Goal: Task Accomplishment & Management: Manage account settings

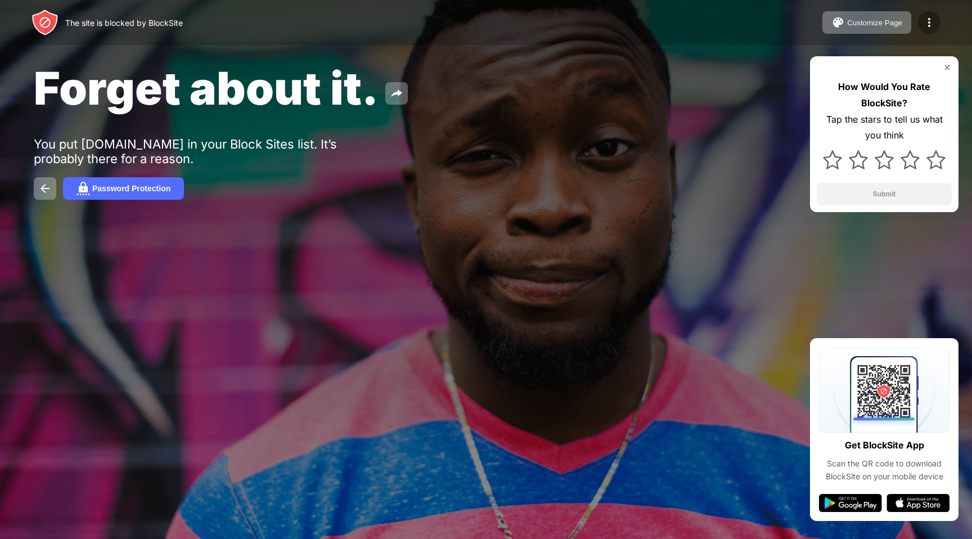
click at [936, 19] on div at bounding box center [929, 22] width 23 height 23
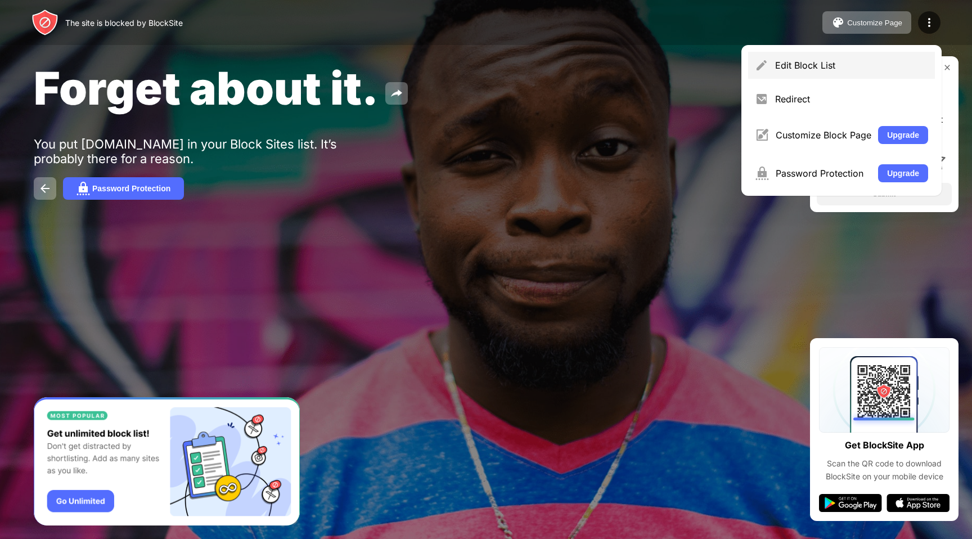
click at [795, 58] on div "Edit Block List" at bounding box center [841, 65] width 187 height 27
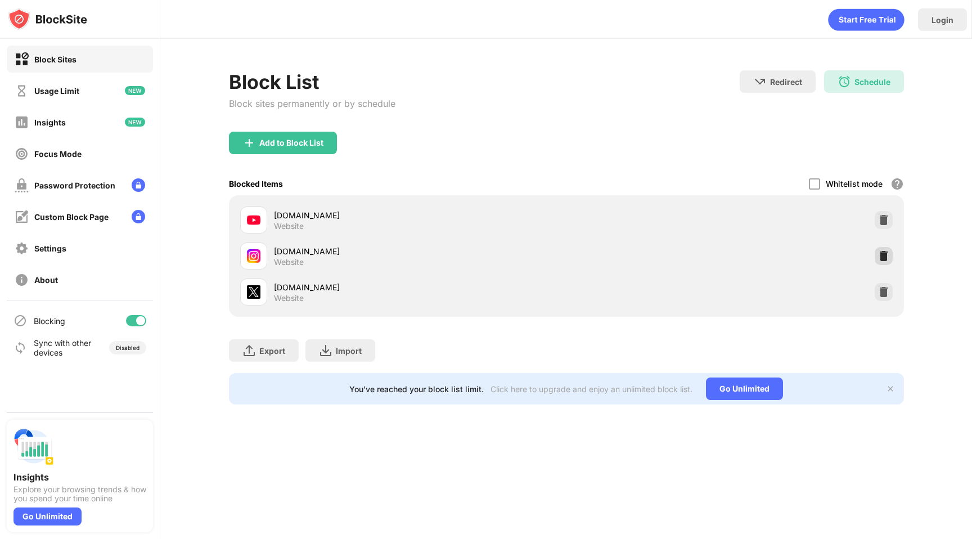
click at [882, 259] on img at bounding box center [883, 255] width 11 height 11
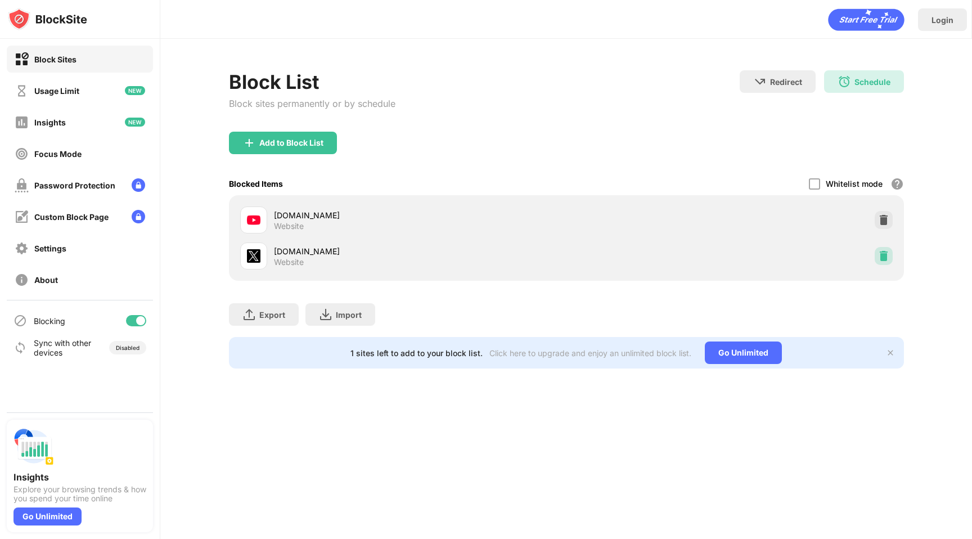
click at [876, 263] on div at bounding box center [884, 256] width 18 height 18
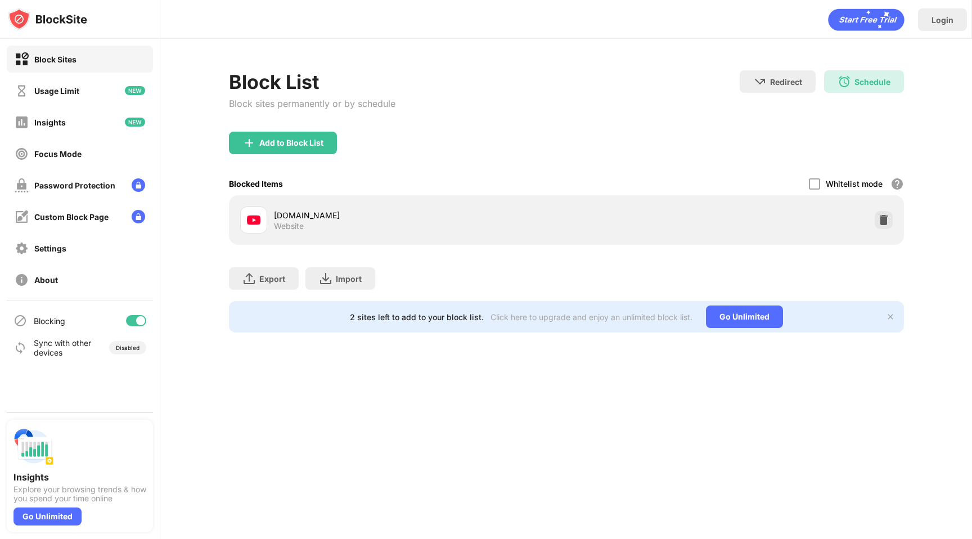
click at [314, 149] on div "Add to Block List" at bounding box center [283, 143] width 108 height 23
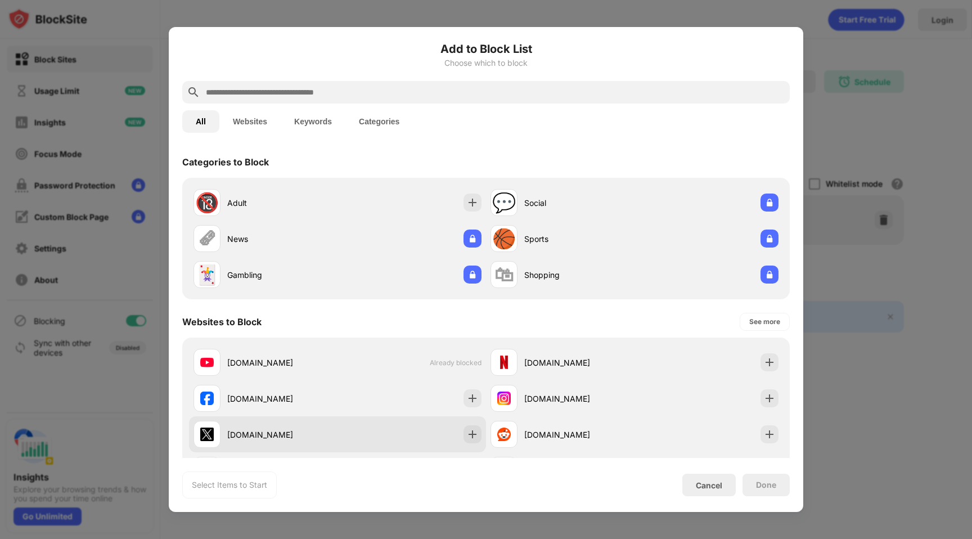
click at [458, 427] on div "x.com" at bounding box center [337, 434] width 297 height 36
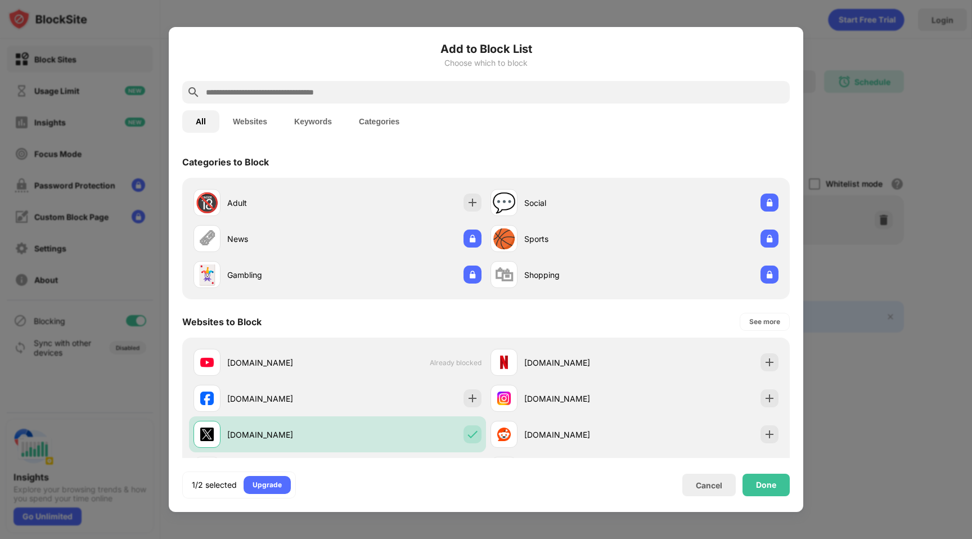
click at [772, 492] on div "Done" at bounding box center [766, 485] width 47 height 23
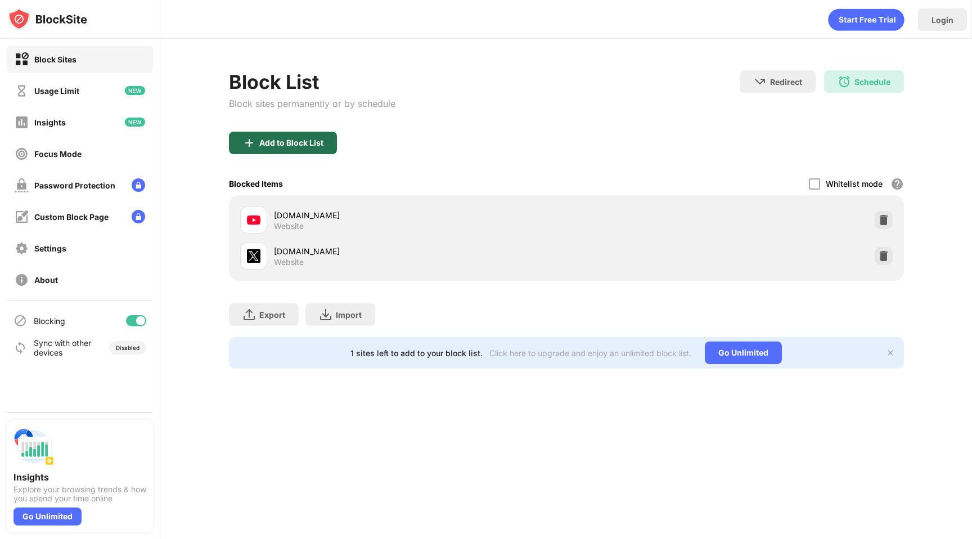
click at [300, 144] on div "Add to Block List" at bounding box center [291, 142] width 64 height 9
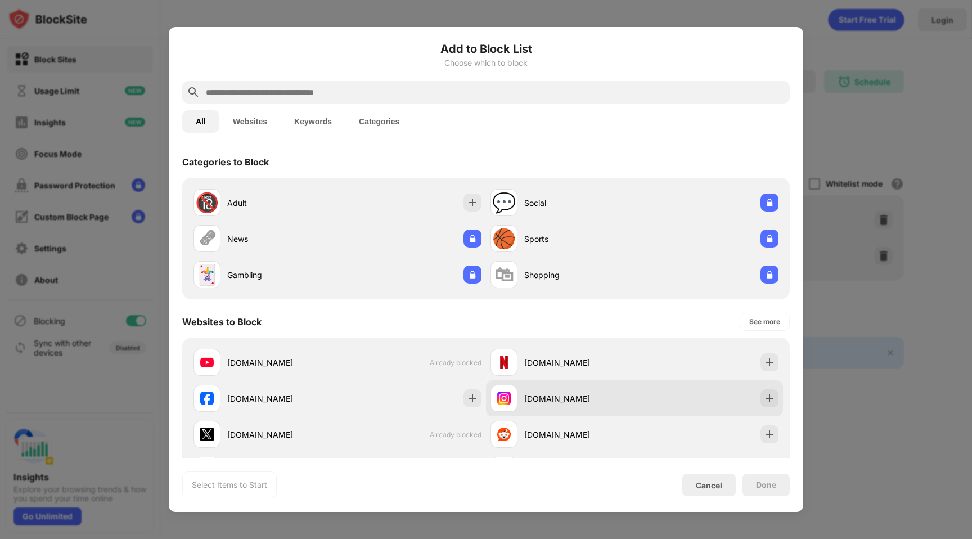
click at [766, 401] on img at bounding box center [769, 398] width 11 height 11
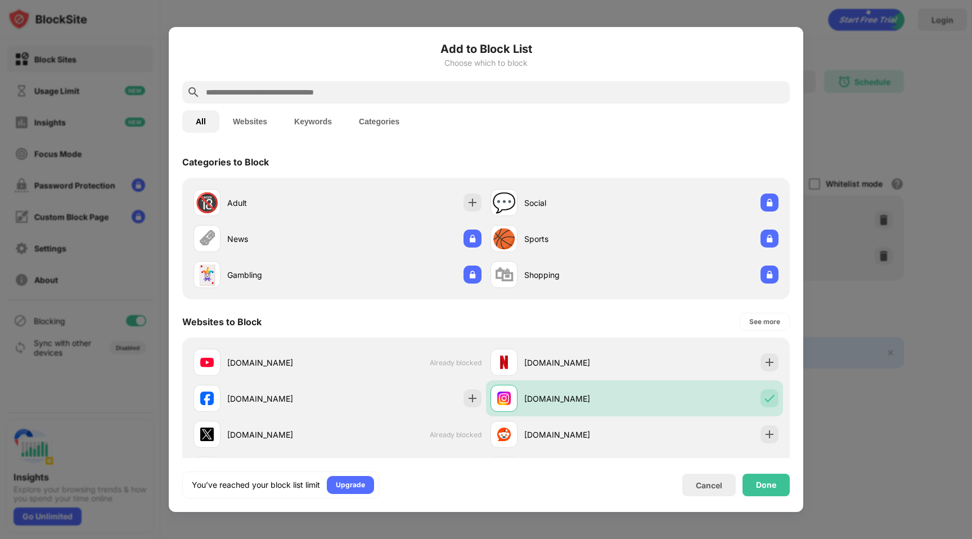
click at [758, 482] on div "Done" at bounding box center [766, 484] width 20 height 9
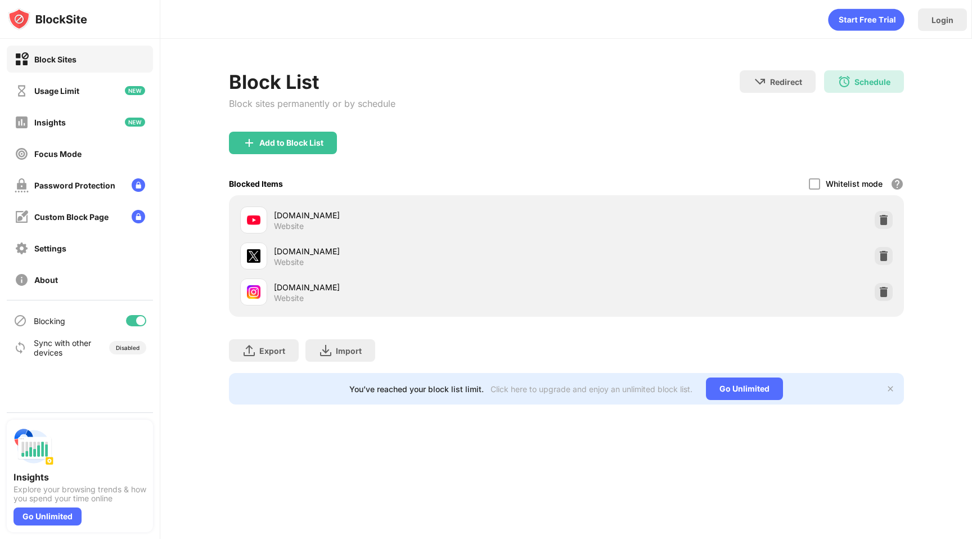
click at [513, 145] on div "Add to Block List" at bounding box center [566, 152] width 675 height 41
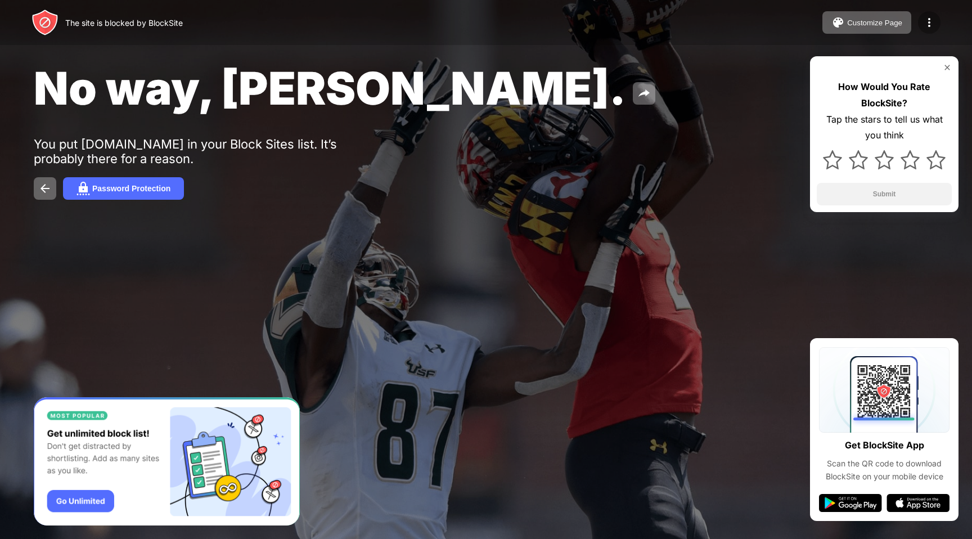
click at [933, 28] on img at bounding box center [930, 23] width 14 height 14
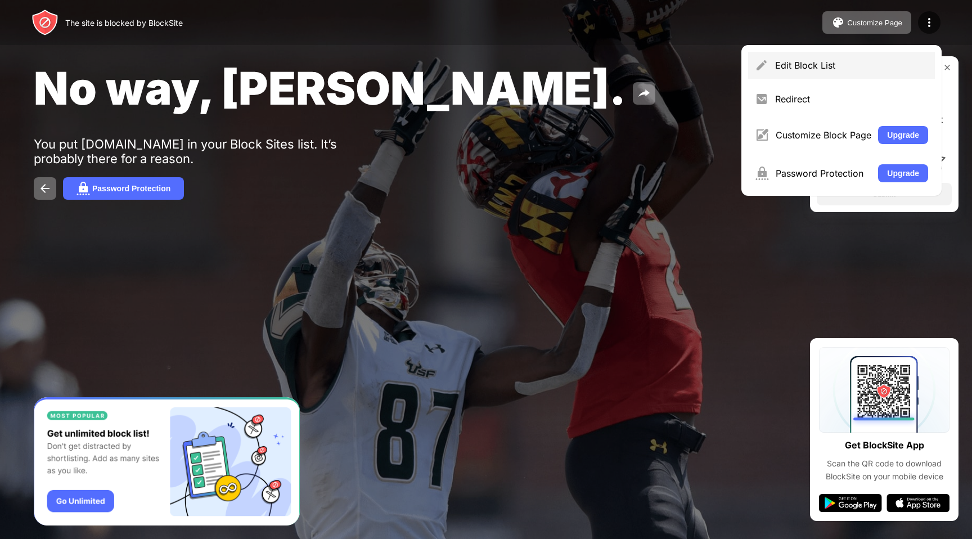
click at [803, 65] on div "Edit Block List" at bounding box center [851, 65] width 153 height 11
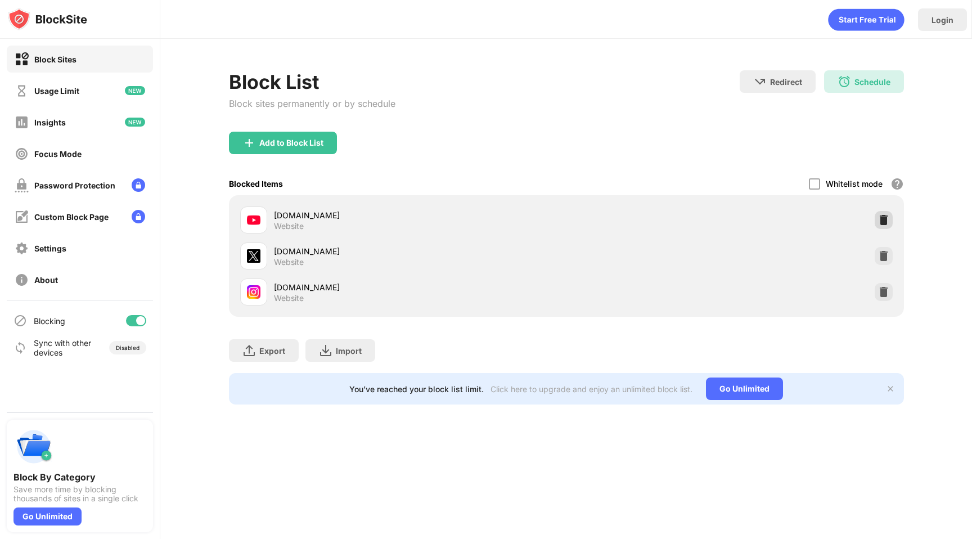
click at [887, 217] on img at bounding box center [883, 219] width 11 height 11
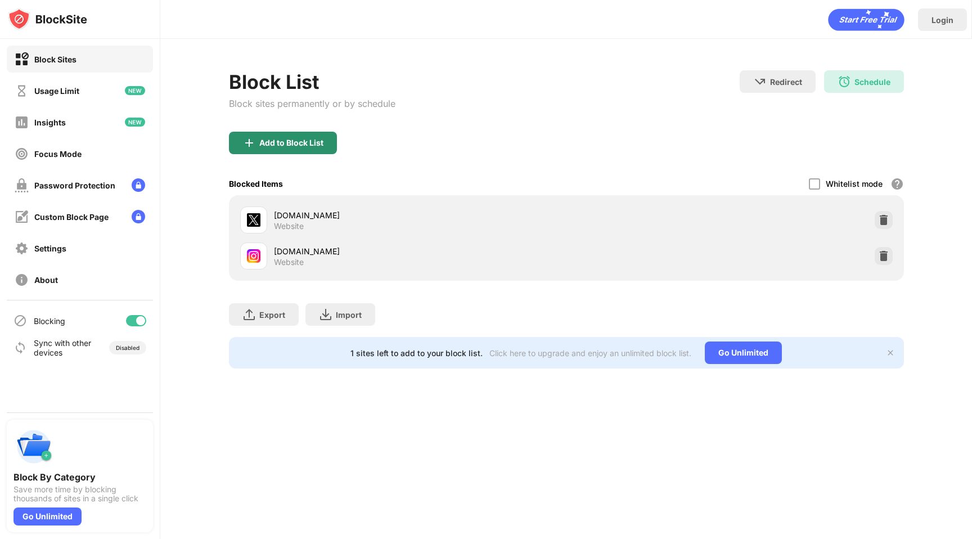
click at [303, 150] on div "Add to Block List" at bounding box center [283, 143] width 108 height 23
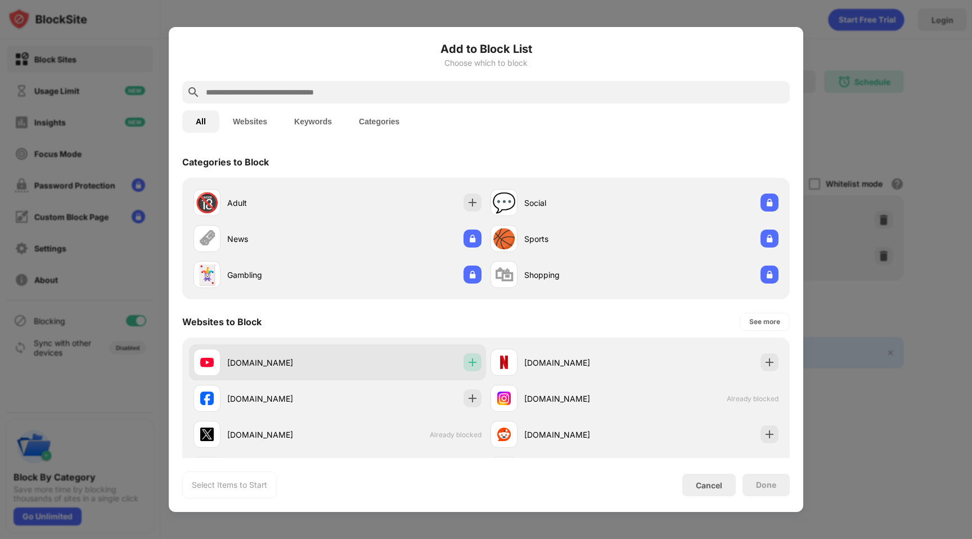
click at [467, 367] on img at bounding box center [472, 362] width 11 height 11
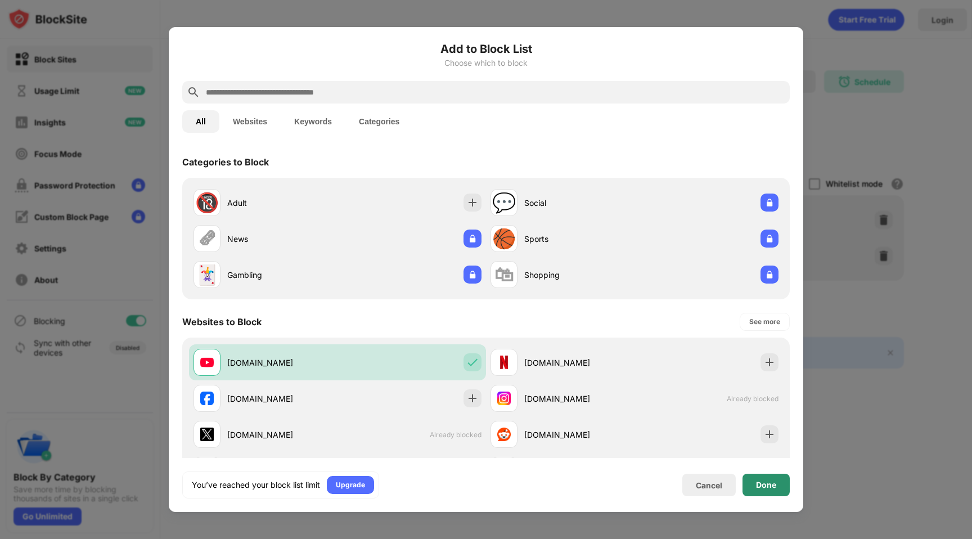
click at [770, 481] on div "Done" at bounding box center [766, 484] width 20 height 9
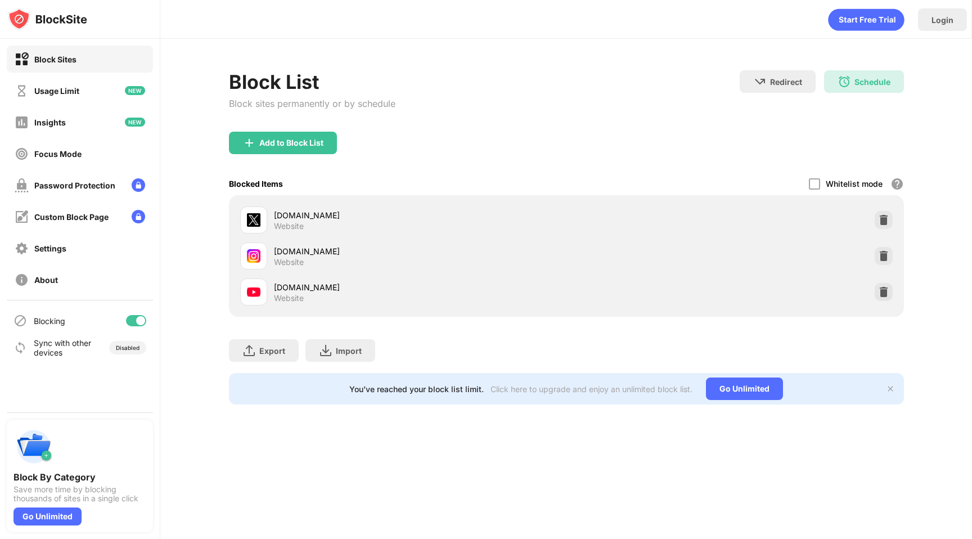
click at [653, 78] on div "Block List Block sites permanently or by schedule Redirect Choose a site to be …" at bounding box center [566, 100] width 675 height 61
